Goal: Transaction & Acquisition: Book appointment/travel/reservation

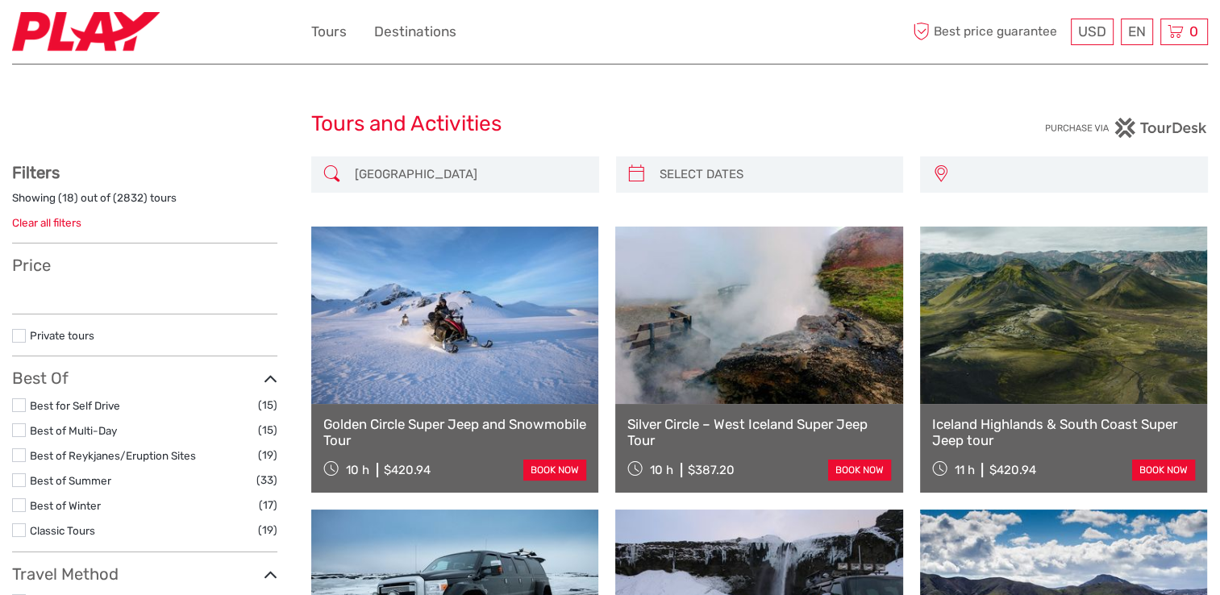
select select
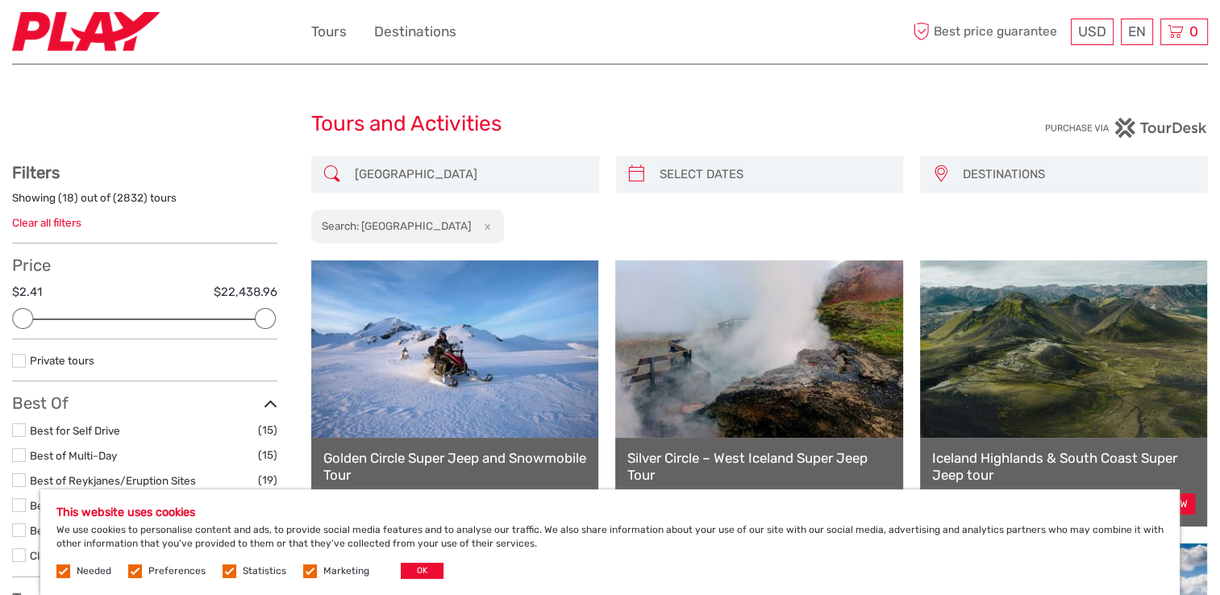
click at [139, 573] on label at bounding box center [135, 571] width 14 height 14
click at [0, 0] on input "checkbox" at bounding box center [0, 0] width 0 height 0
click at [228, 571] on label at bounding box center [229, 571] width 14 height 14
click at [0, 0] on input "checkbox" at bounding box center [0, 0] width 0 height 0
click at [303, 571] on label at bounding box center [310, 571] width 14 height 14
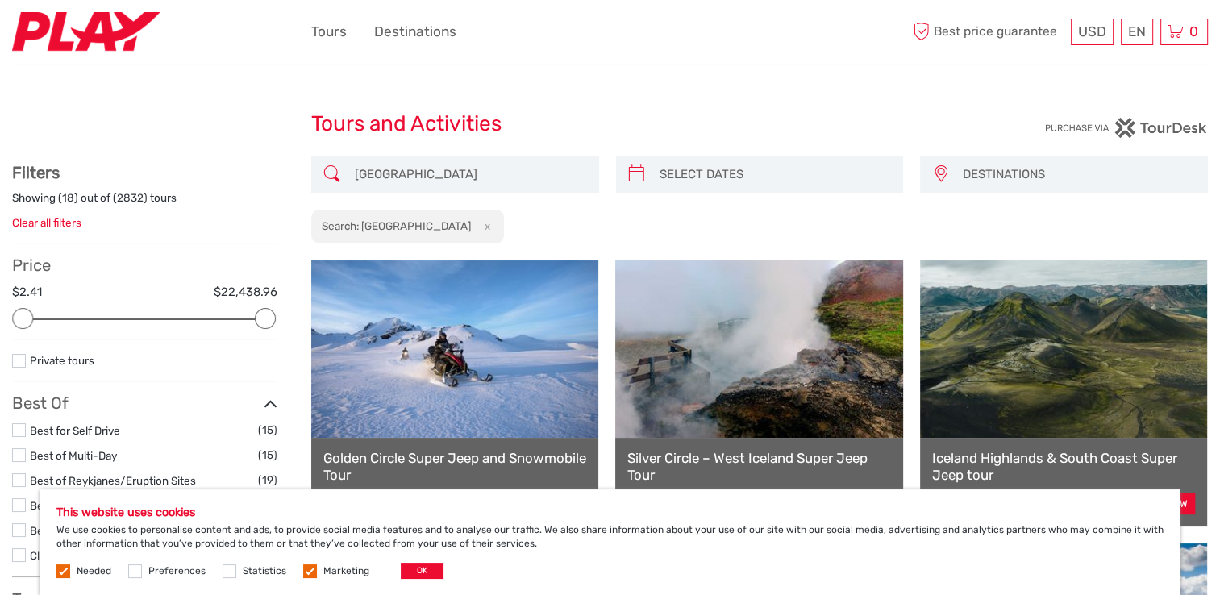
click at [0, 0] on input "checkbox" at bounding box center [0, 0] width 0 height 0
click at [418, 576] on button "OK" at bounding box center [422, 571] width 43 height 16
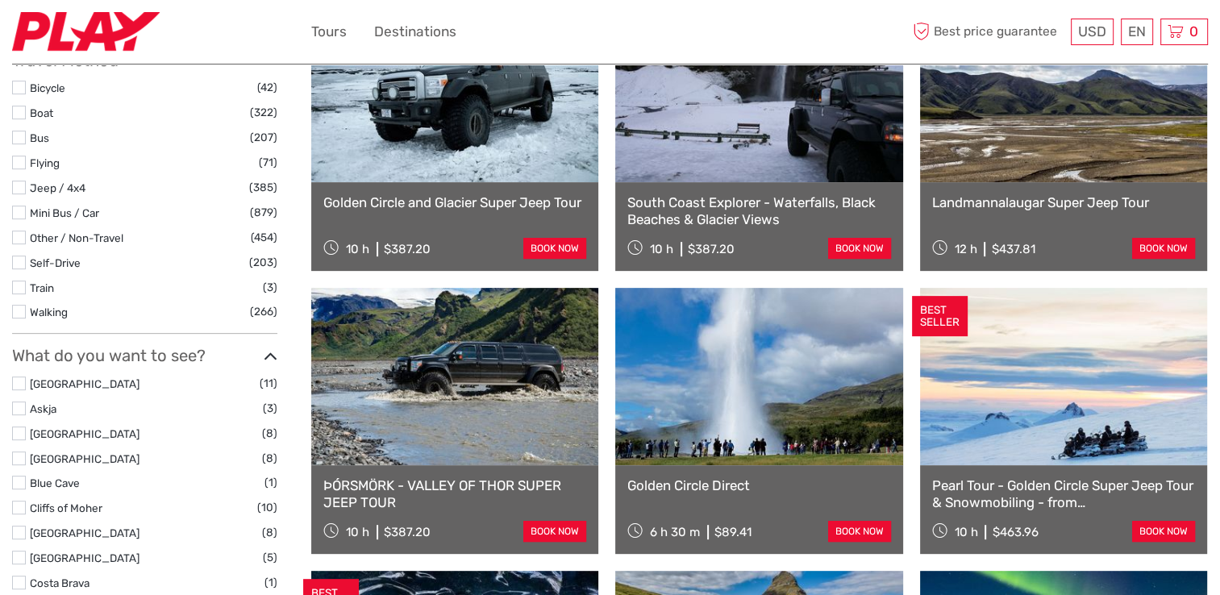
scroll to position [403, 0]
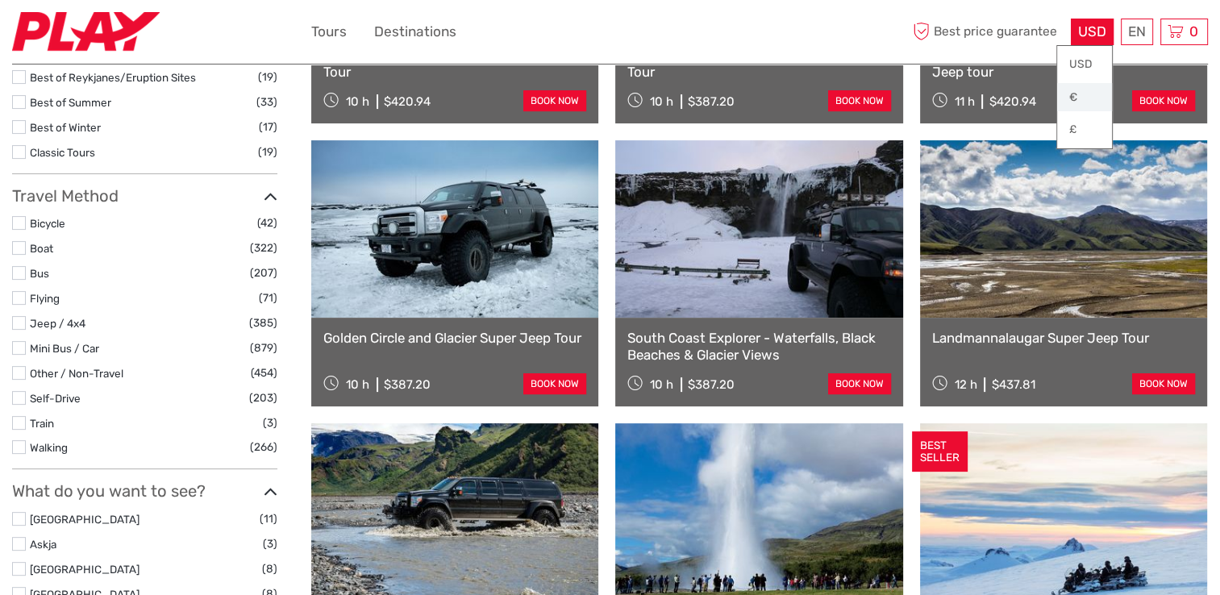
click at [1069, 98] on link "€" at bounding box center [1084, 97] width 55 height 29
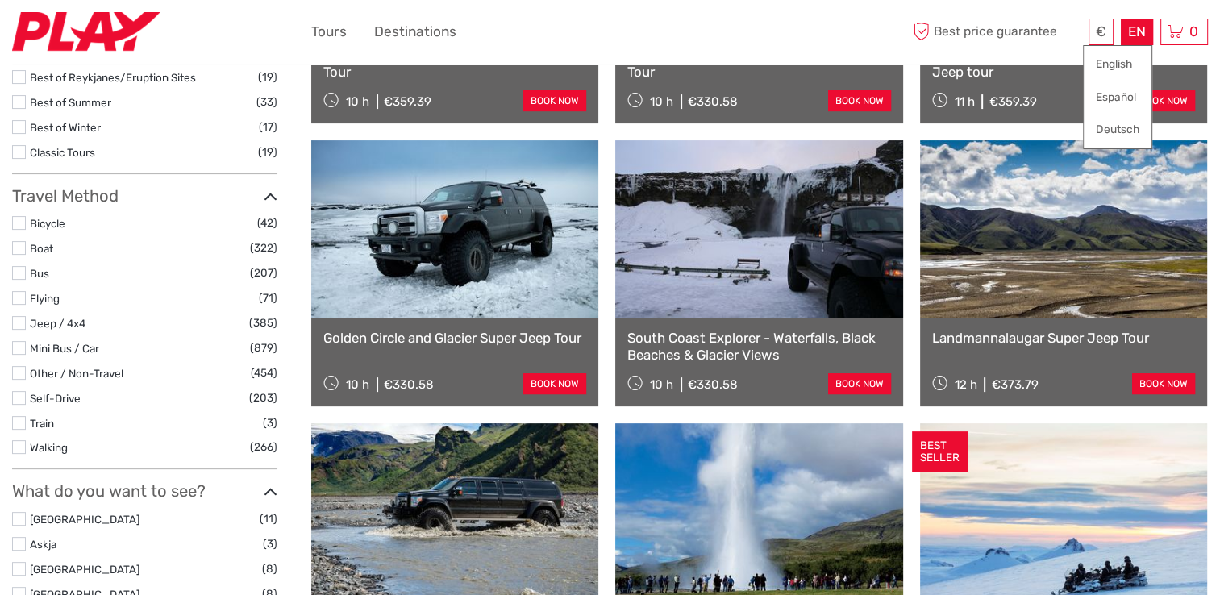
click at [1132, 38] on div "EN English Español Deutsch" at bounding box center [1136, 32] width 32 height 27
click at [1119, 97] on link "Español" at bounding box center [1117, 97] width 68 height 29
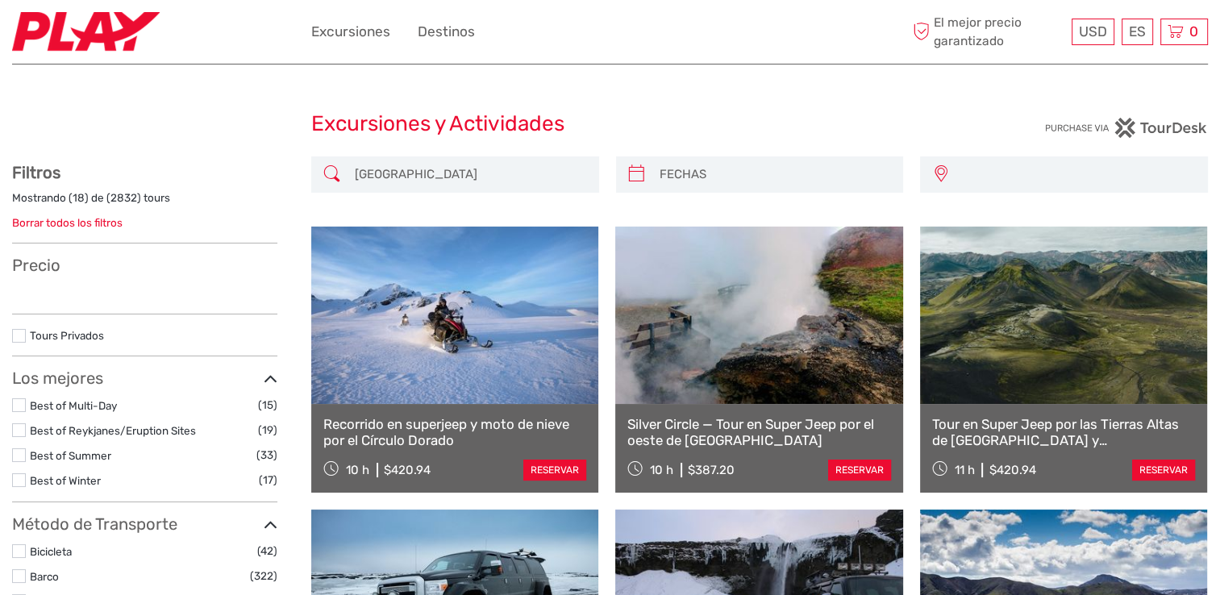
select select
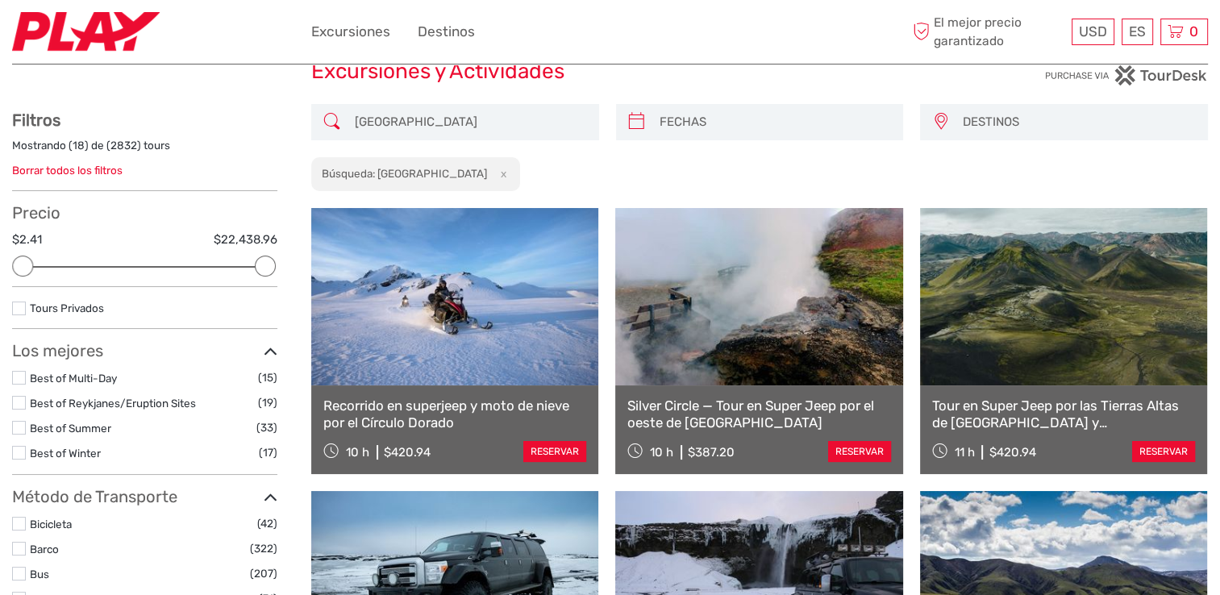
scroll to position [81, 0]
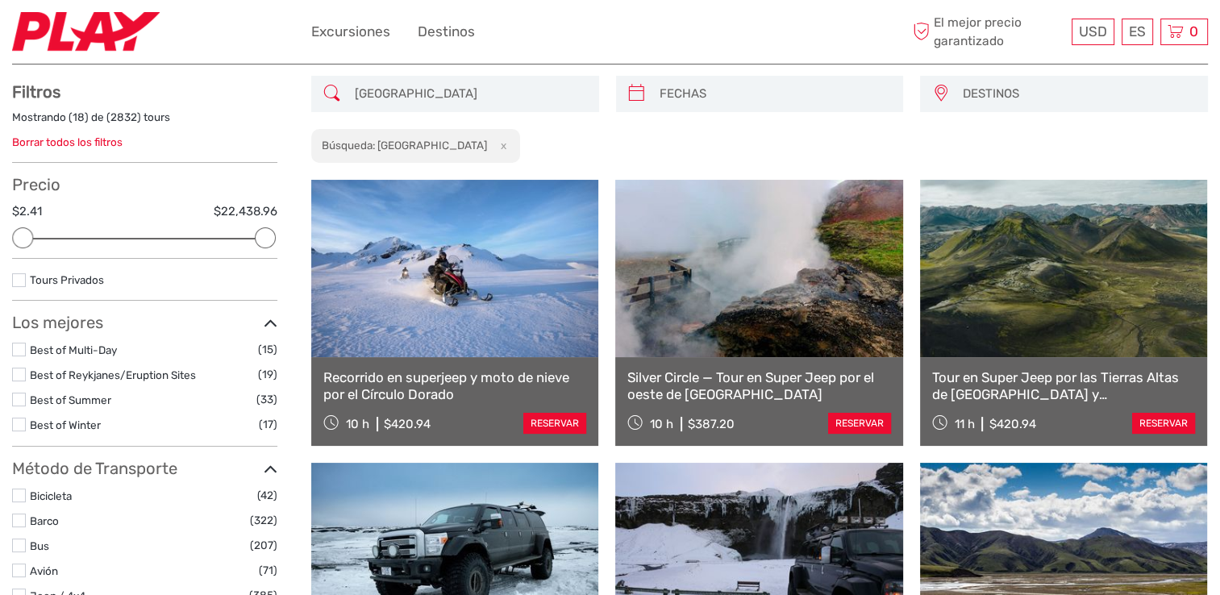
click at [19, 425] on label at bounding box center [19, 425] width 14 height 14
click at [0, 0] on input "checkbox" at bounding box center [0, 0] width 0 height 0
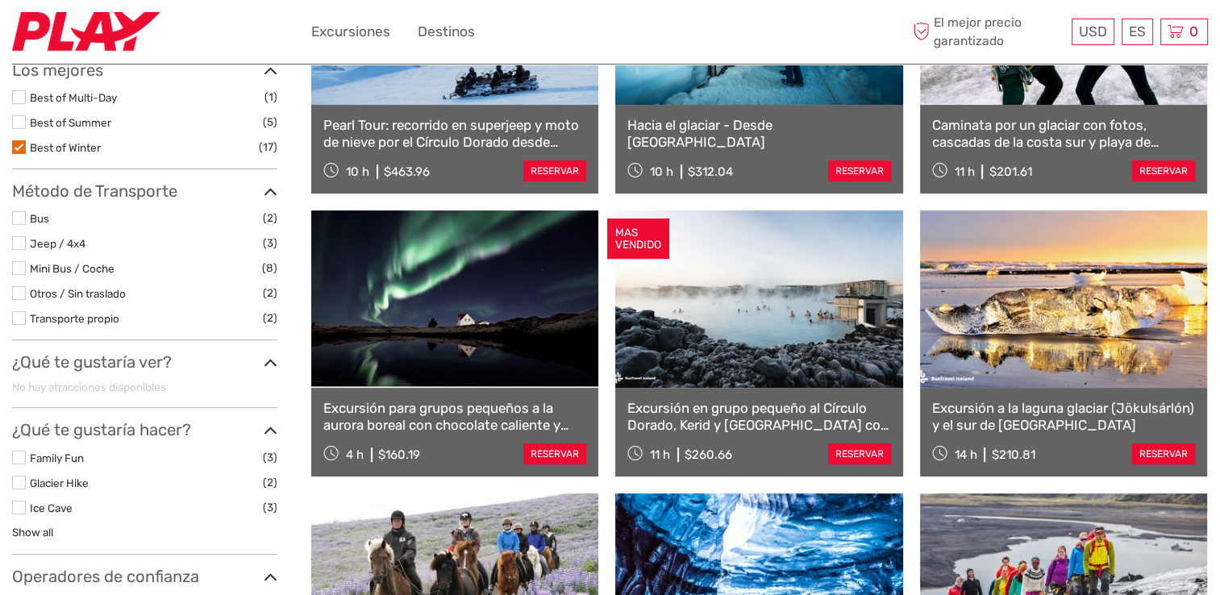
scroll to position [413, 0]
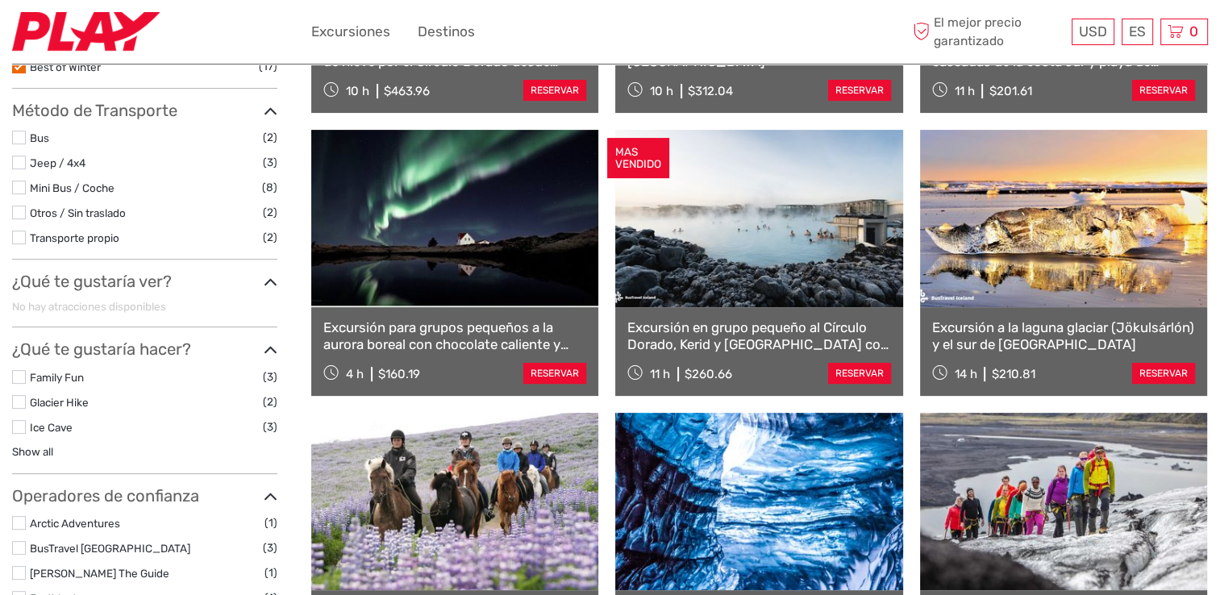
click at [18, 427] on label at bounding box center [19, 427] width 14 height 14
click at [0, 0] on input "checkbox" at bounding box center [0, 0] width 0 height 0
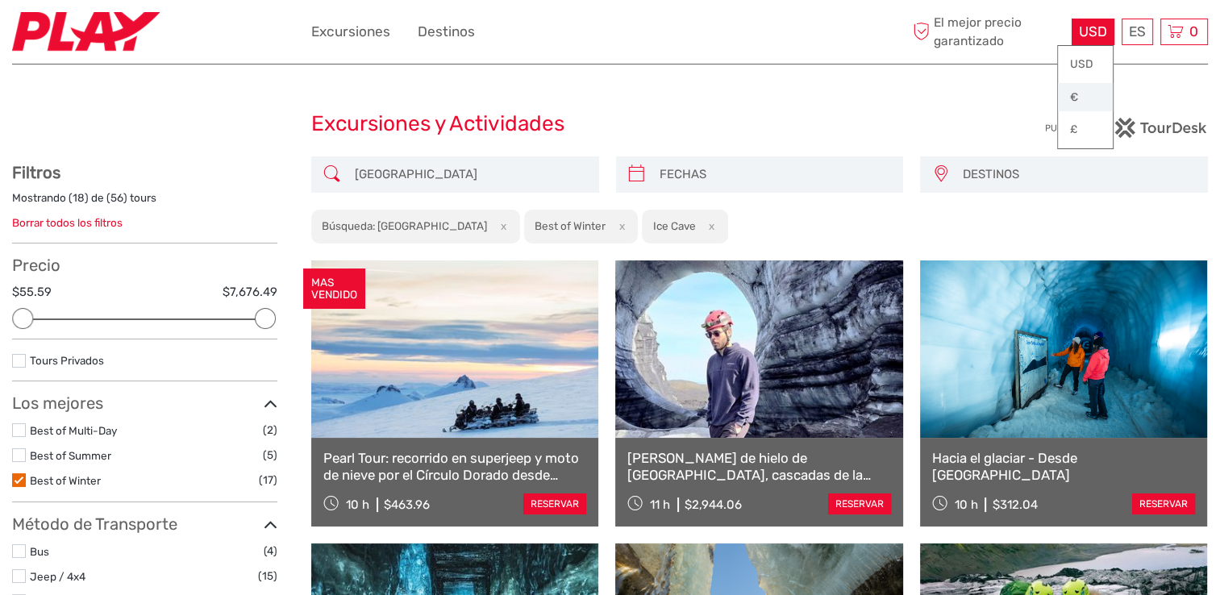
click at [1074, 98] on link "€" at bounding box center [1085, 97] width 55 height 29
drag, startPoint x: 269, startPoint y: 320, endPoint x: 145, endPoint y: 318, distance: 124.1
click at [145, 318] on div at bounding box center [143, 318] width 21 height 21
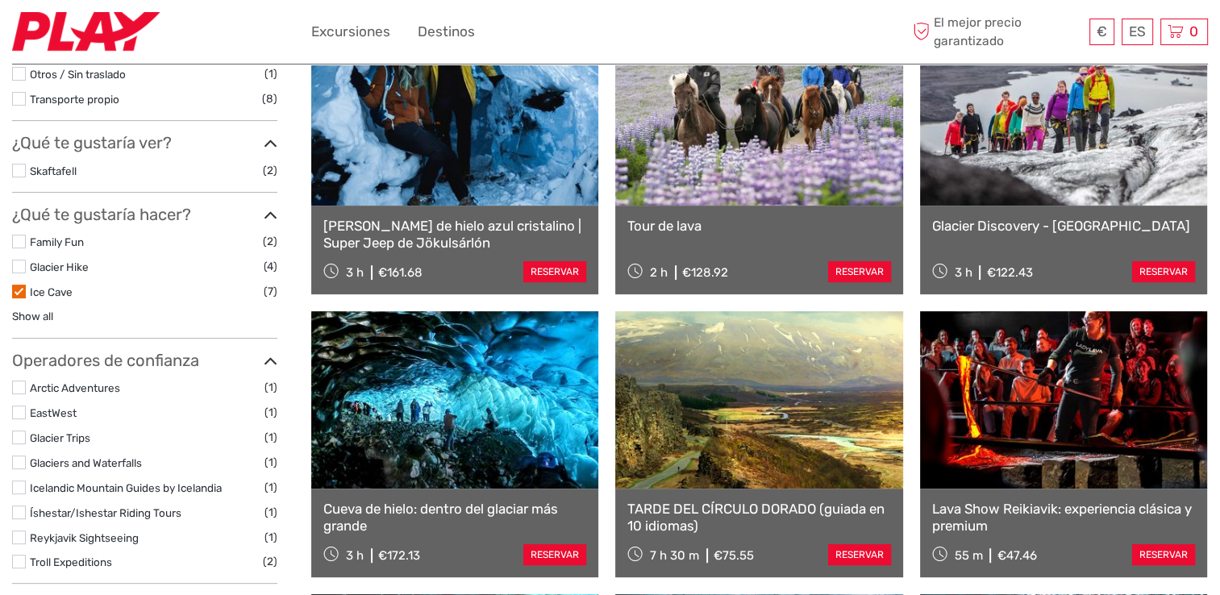
scroll to position [413, 0]
